Goal: Task Accomplishment & Management: Complete application form

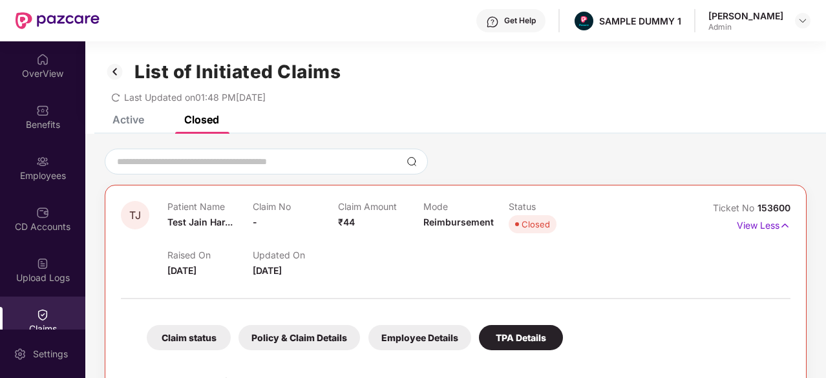
scroll to position [112, 0]
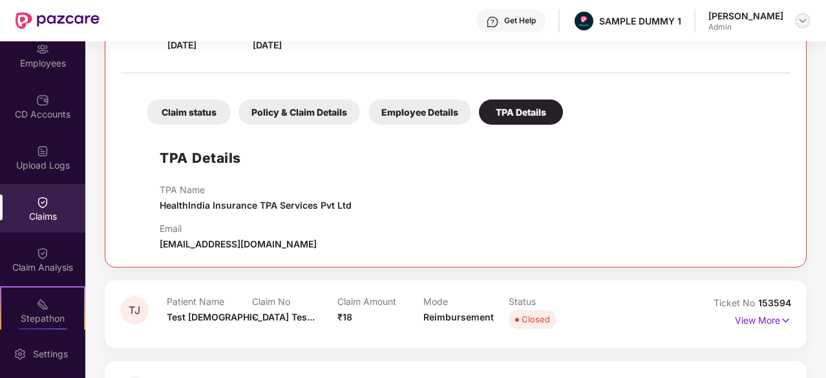
click at [805, 20] on img at bounding box center [802, 21] width 10 height 10
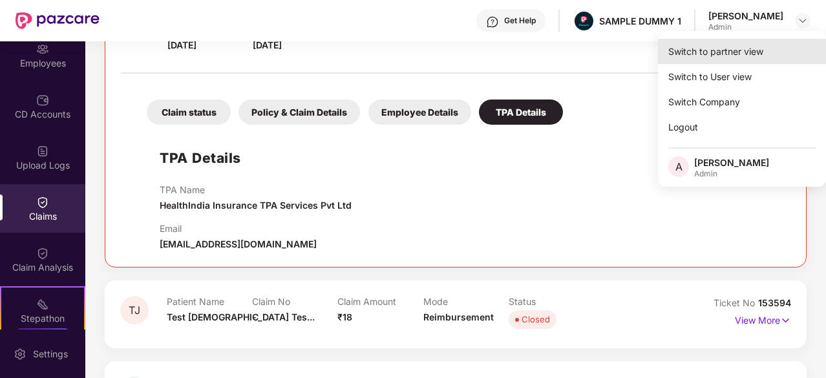
click at [766, 53] on div "Switch to partner view" at bounding box center [742, 51] width 168 height 25
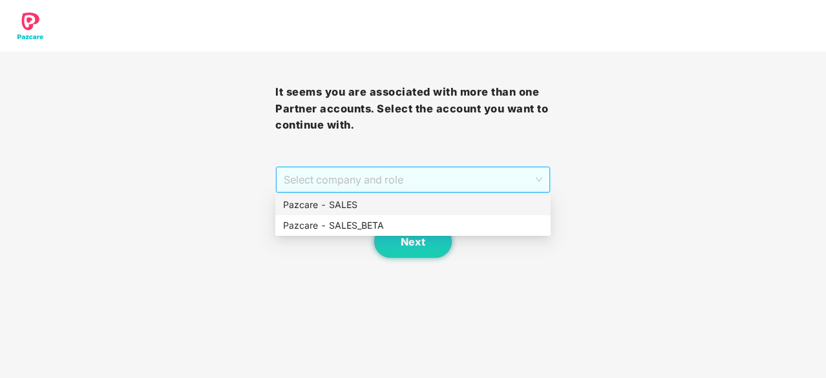
click at [460, 185] on span "Select company and role" at bounding box center [413, 179] width 258 height 25
click at [434, 206] on div "Pazcare - SALES" at bounding box center [413, 205] width 260 height 14
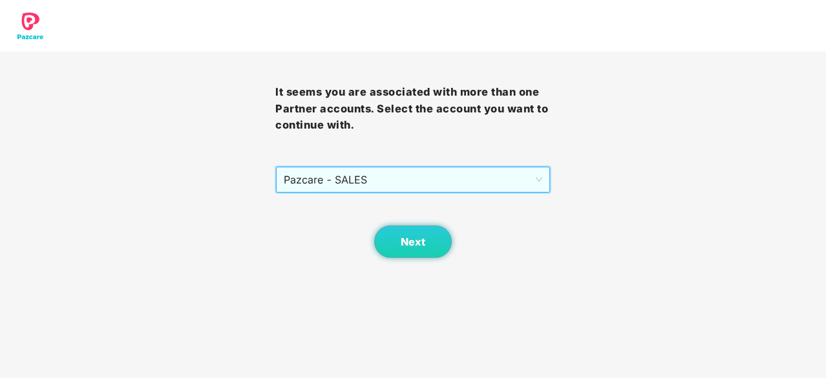
click at [417, 261] on body "It seems you are associated with more than one Partner accounts. Select the acc…" at bounding box center [413, 189] width 826 height 378
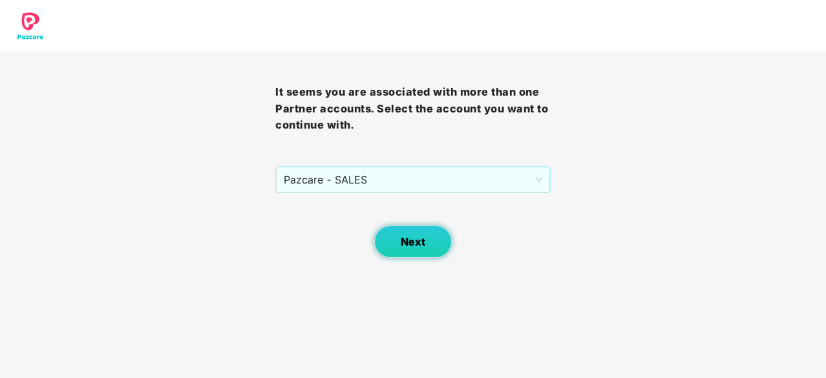
click at [419, 250] on button "Next" at bounding box center [413, 241] width 78 height 32
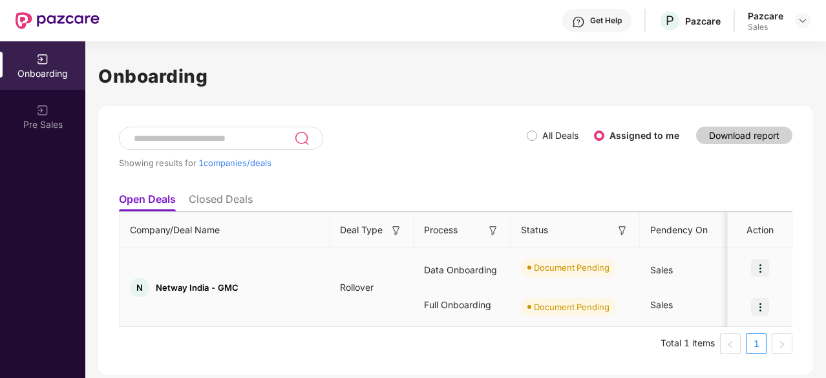
click at [764, 262] on img at bounding box center [760, 268] width 18 height 18
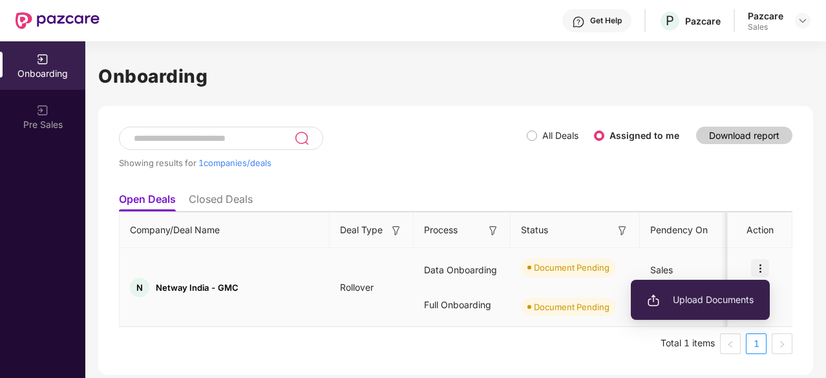
click at [718, 298] on span "Upload Documents" at bounding box center [700, 300] width 107 height 14
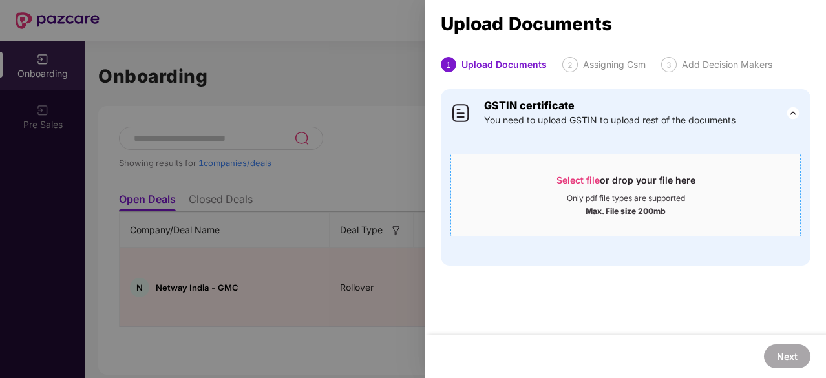
click at [580, 177] on span "Select file" at bounding box center [577, 179] width 43 height 11
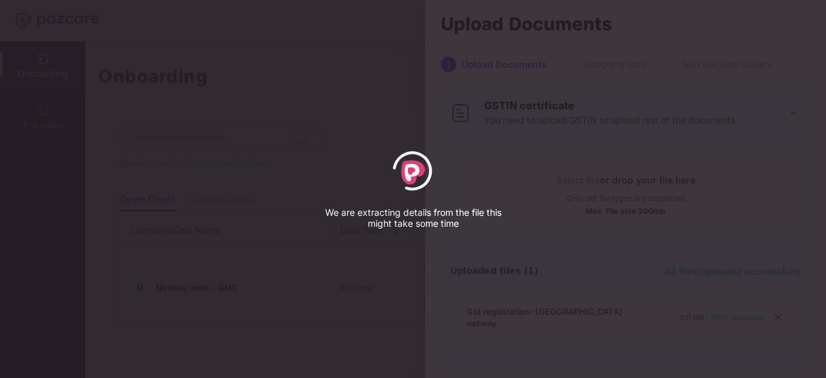
select select "*****"
select select "******"
select select "**********"
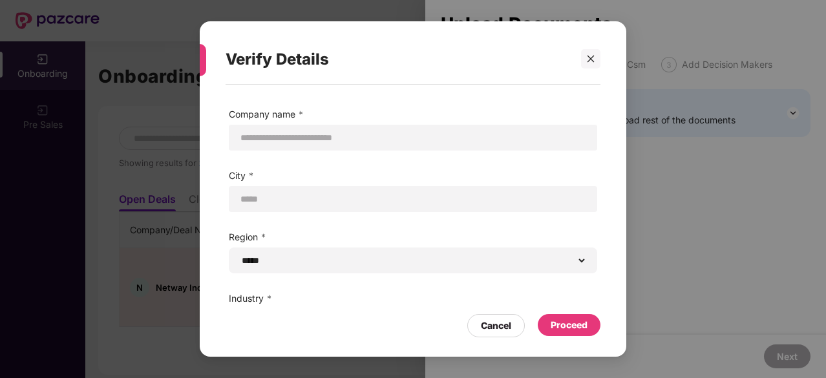
scroll to position [92, 0]
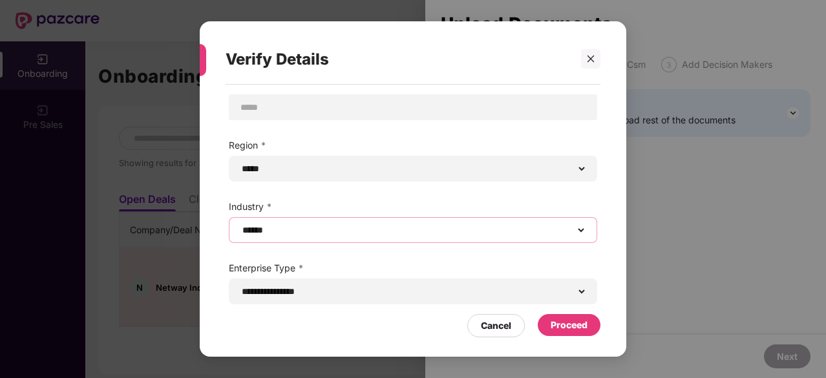
click at [383, 225] on select "**********" at bounding box center [413, 230] width 346 height 10
click at [240, 225] on select "**********" at bounding box center [413, 230] width 346 height 10
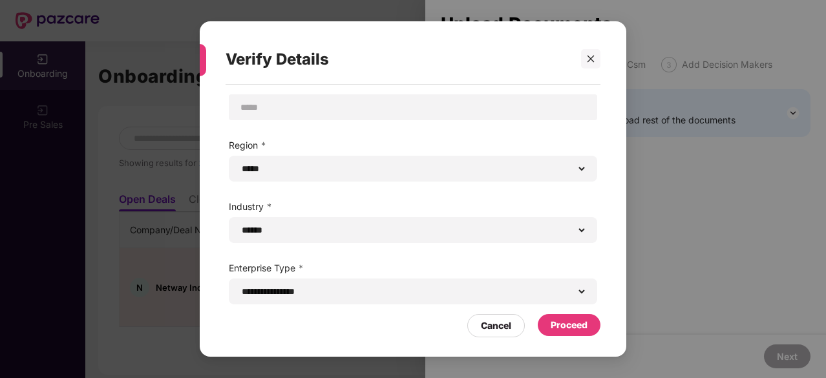
click at [550, 319] on div "Proceed" at bounding box center [568, 325] width 37 height 14
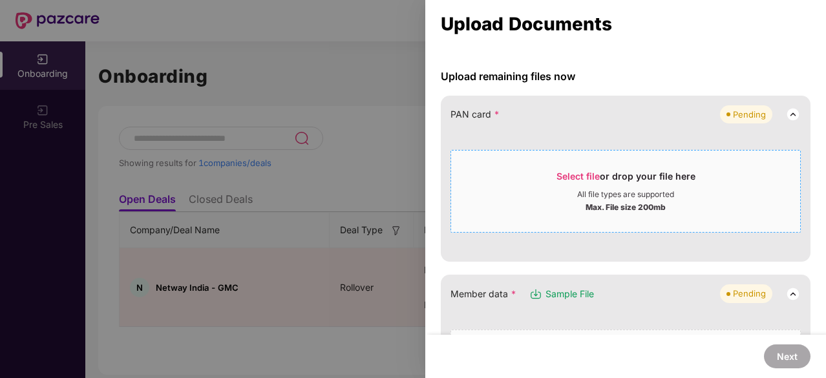
scroll to position [105, 0]
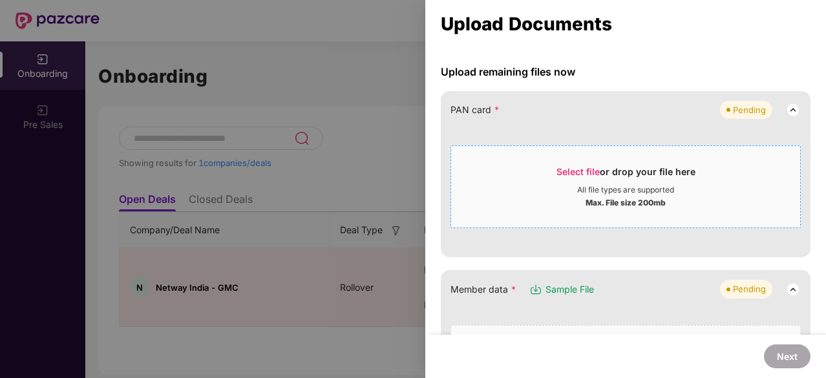
click at [574, 169] on span "Select file" at bounding box center [577, 171] width 43 height 11
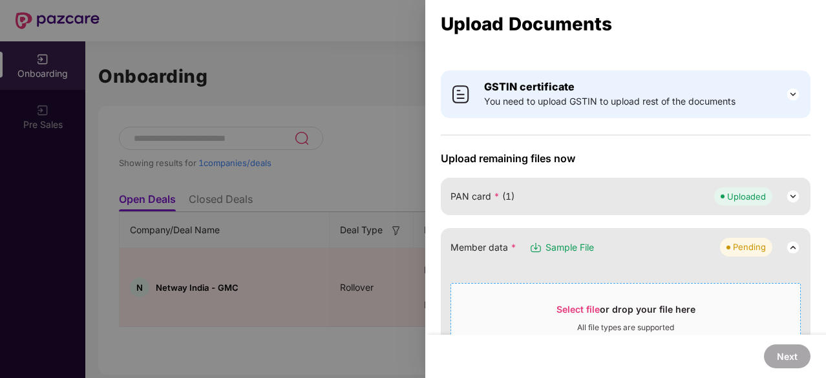
scroll to position [17, 0]
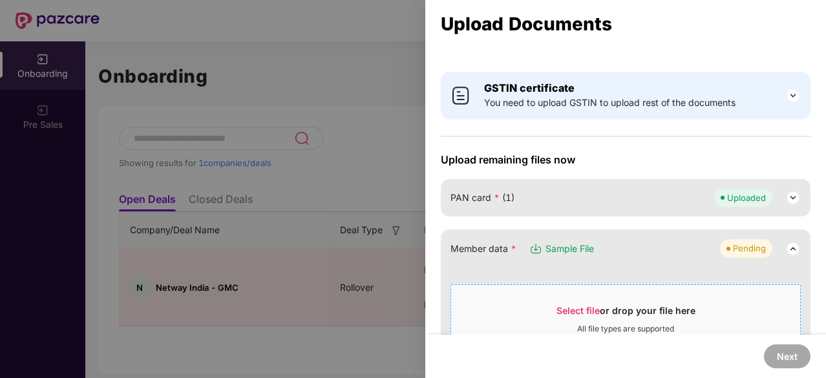
click at [575, 307] on span "Select file" at bounding box center [577, 310] width 43 height 11
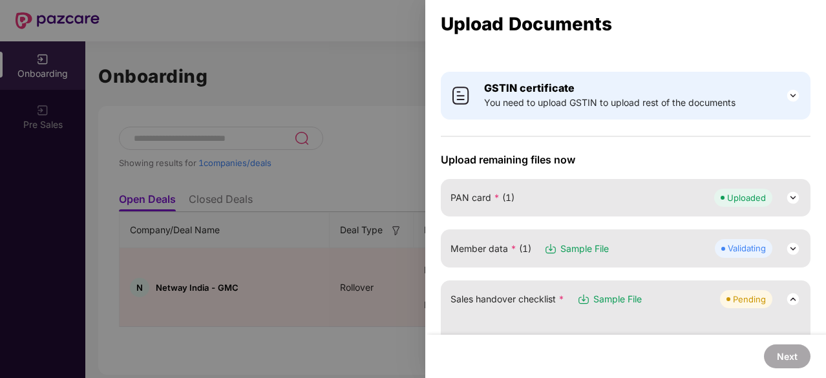
click at [795, 254] on img at bounding box center [793, 249] width 16 height 16
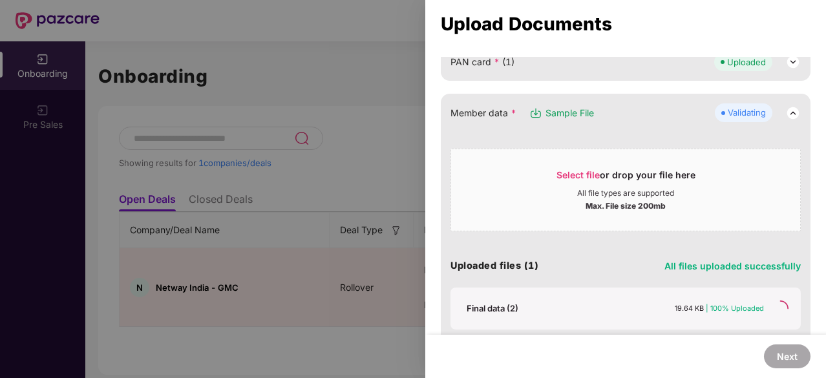
scroll to position [200, 0]
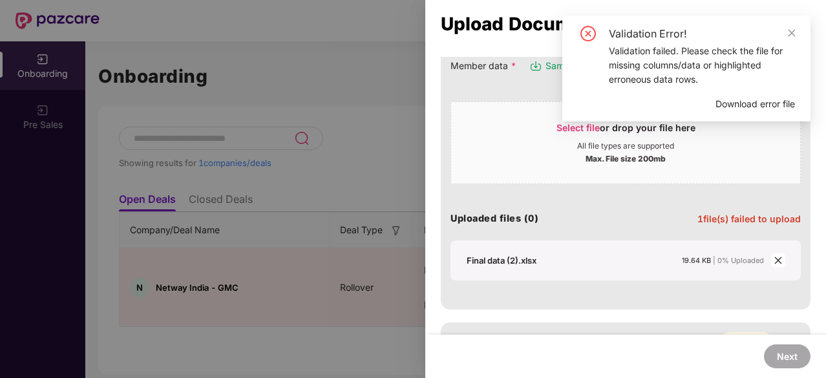
click at [544, 31] on div "Upload Documents" at bounding box center [626, 24] width 370 height 14
click at [775, 259] on icon "close" at bounding box center [777, 260] width 9 height 9
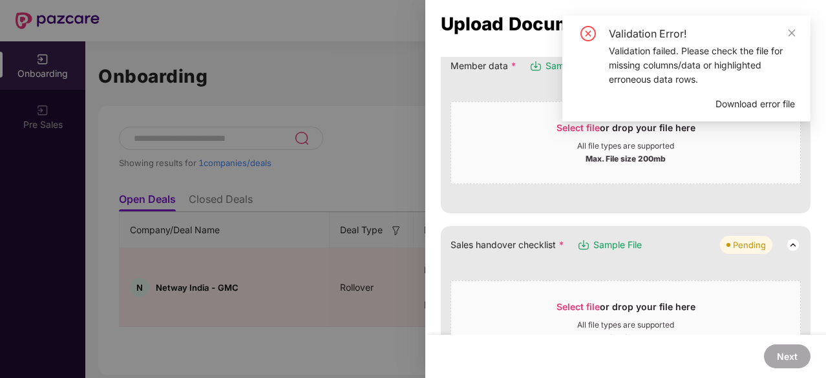
click at [563, 126] on div "Validation Error! Validation failed. Please check the file for missing columns/…" at bounding box center [686, 74] width 248 height 116
click at [793, 38] on link at bounding box center [791, 33] width 9 height 14
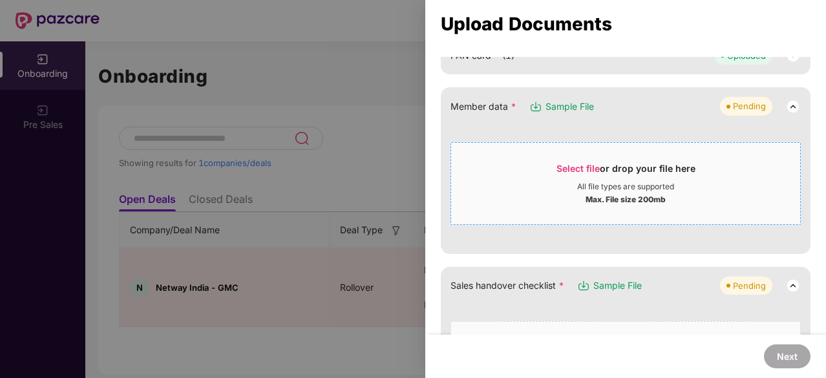
scroll to position [159, 0]
click at [572, 167] on span "Select file" at bounding box center [577, 168] width 43 height 11
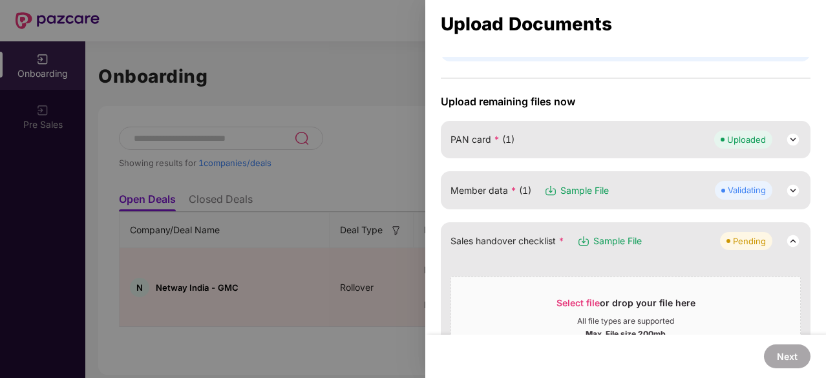
scroll to position [75, 0]
click at [797, 189] on img at bounding box center [793, 191] width 16 height 16
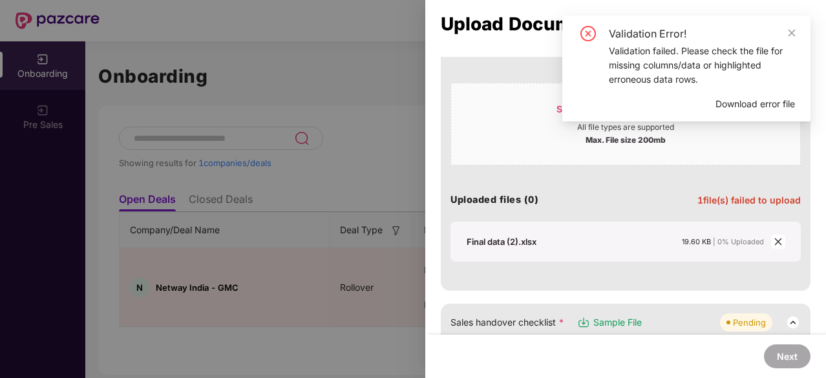
scroll to position [220, 0]
click at [514, 118] on div "Select file or drop your file here" at bounding box center [625, 111] width 349 height 19
click at [689, 90] on div "Validation Error! Validation failed. Please check the file for missing columns/…" at bounding box center [686, 69] width 248 height 106
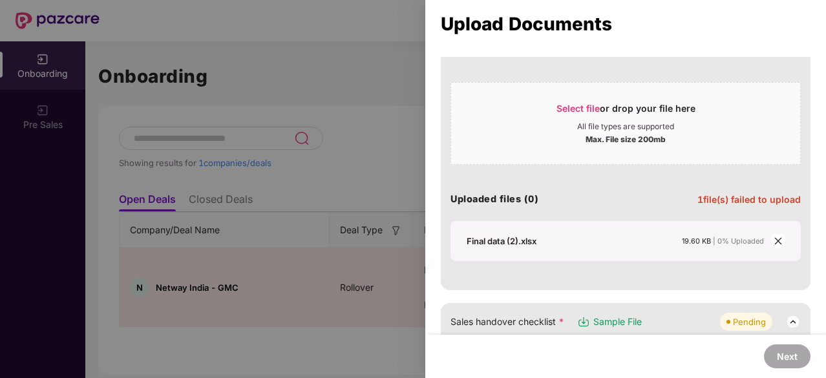
click at [779, 236] on icon "close" at bounding box center [777, 240] width 9 height 9
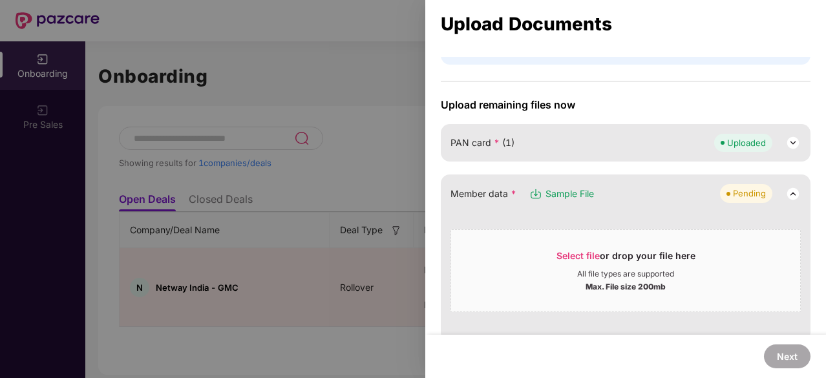
scroll to position [72, 0]
click at [569, 251] on span "Select file" at bounding box center [577, 256] width 43 height 11
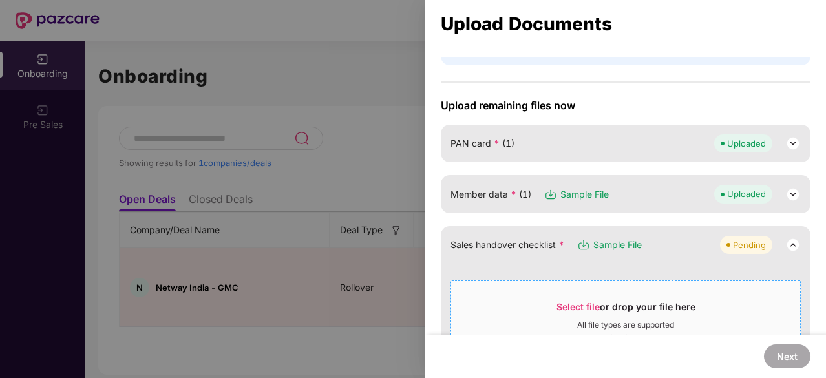
click at [519, 281] on div "Select file or drop your file here All file types are supported Max. File size …" at bounding box center [625, 321] width 350 height 83
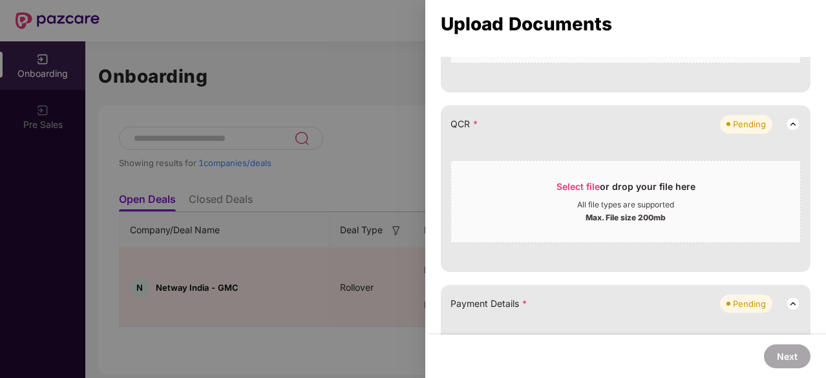
scroll to position [381, 0]
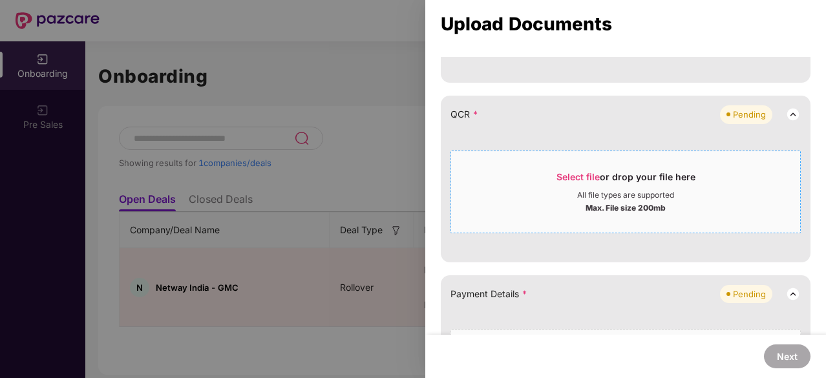
click at [582, 173] on span "Select file" at bounding box center [577, 176] width 43 height 11
click at [566, 174] on span "Select file" at bounding box center [577, 176] width 43 height 11
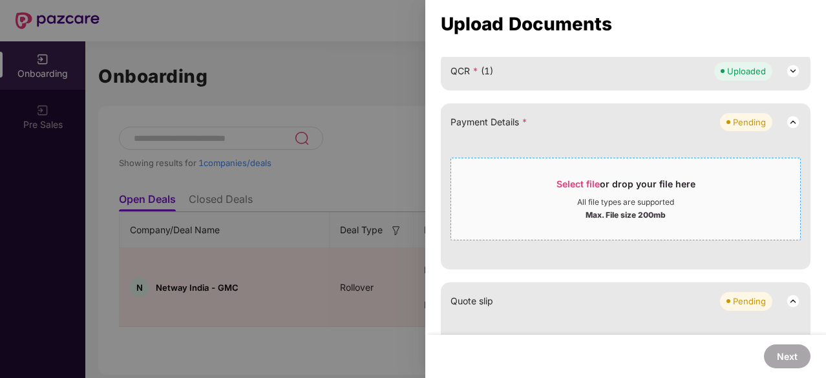
scroll to position [425, 0]
click at [575, 182] on span "Select file" at bounding box center [577, 183] width 43 height 11
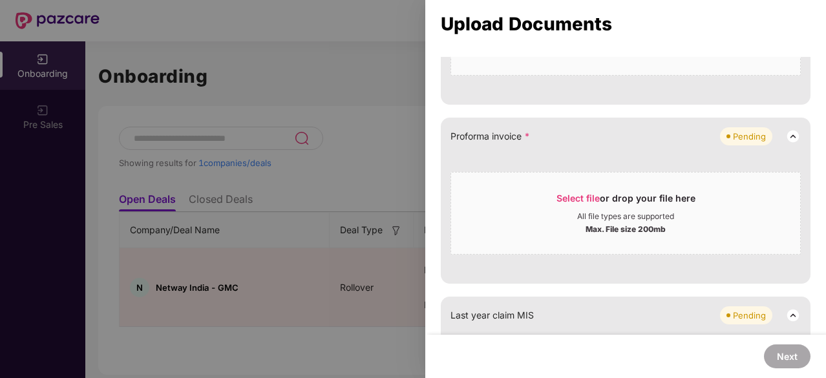
scroll to position [641, 0]
click at [574, 193] on span "Select file" at bounding box center [577, 197] width 43 height 11
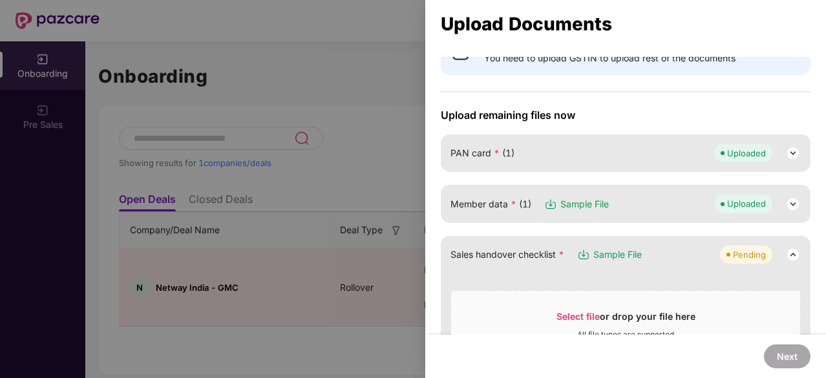
scroll to position [0, 0]
